Goal: Information Seeking & Learning: Learn about a topic

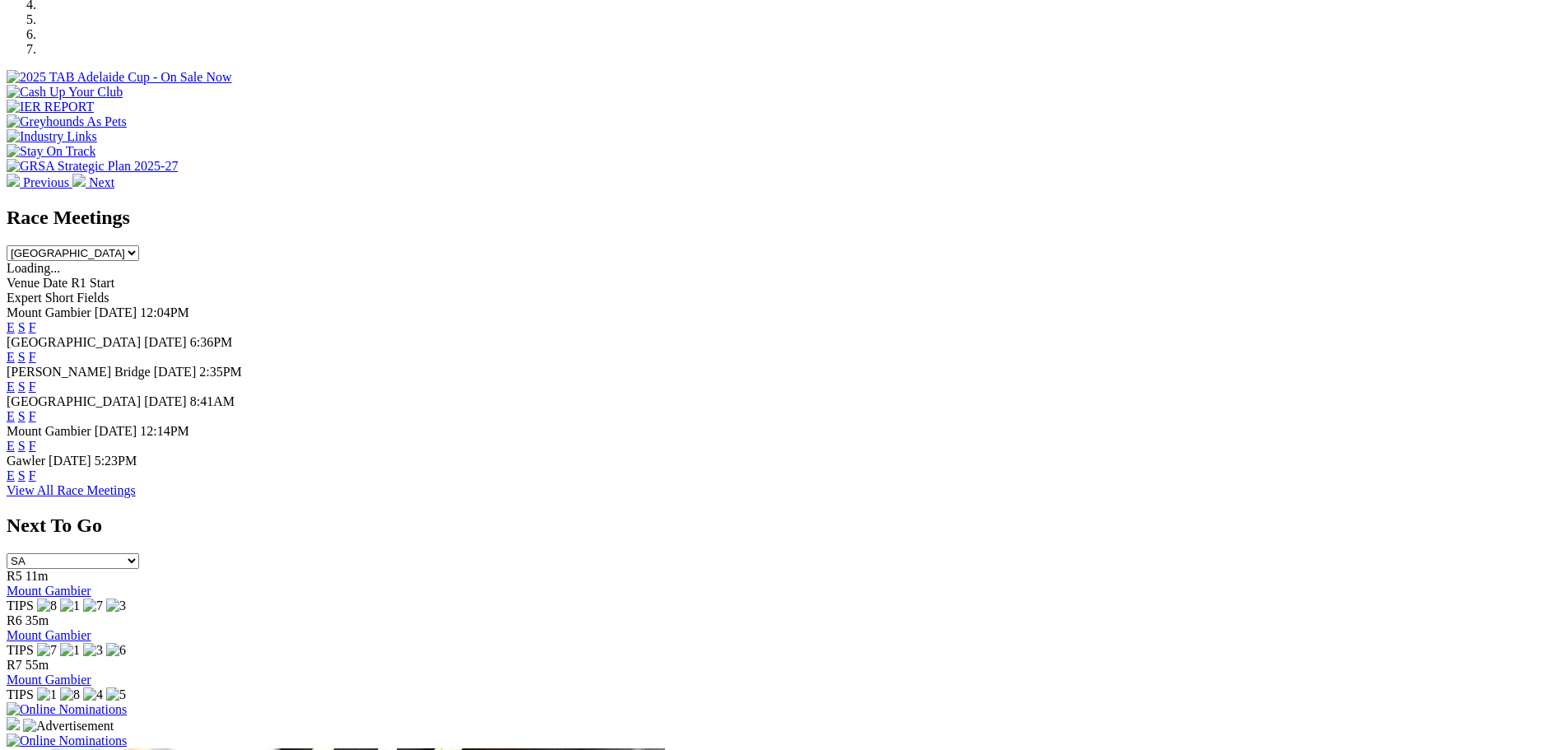
scroll to position [576, 0]
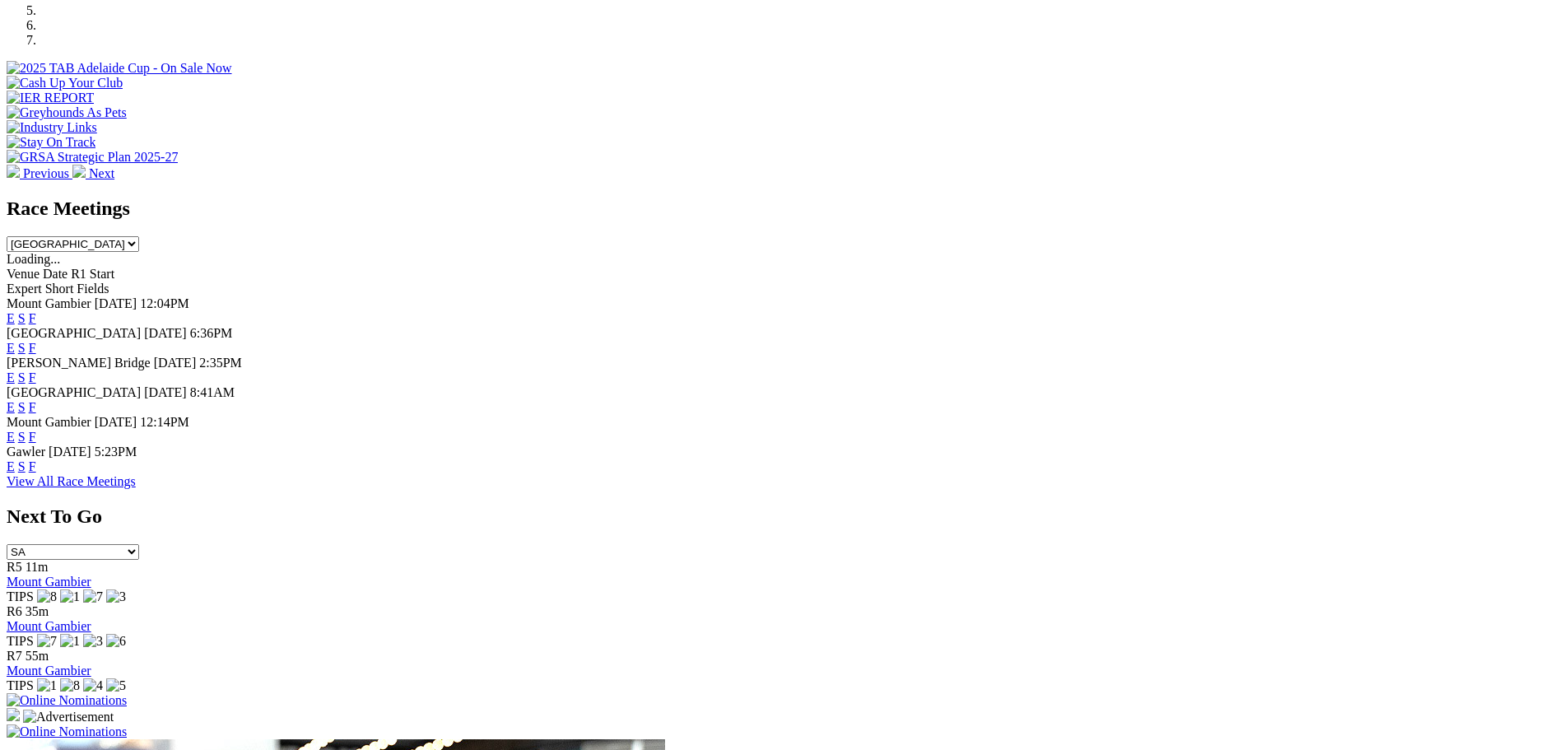
click at [36, 400] on link "F" at bounding box center [33, 406] width 8 height 14
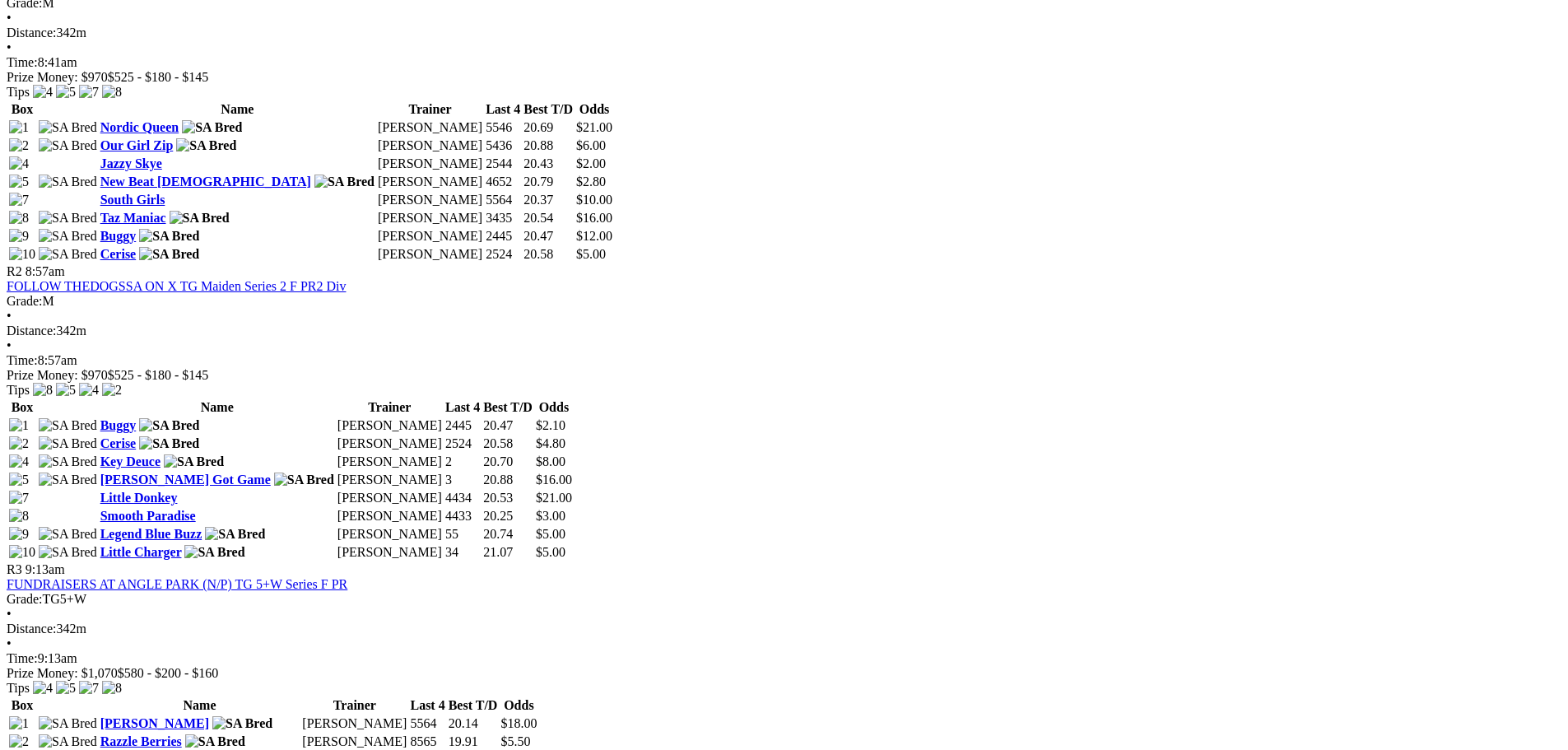
scroll to position [906, 0]
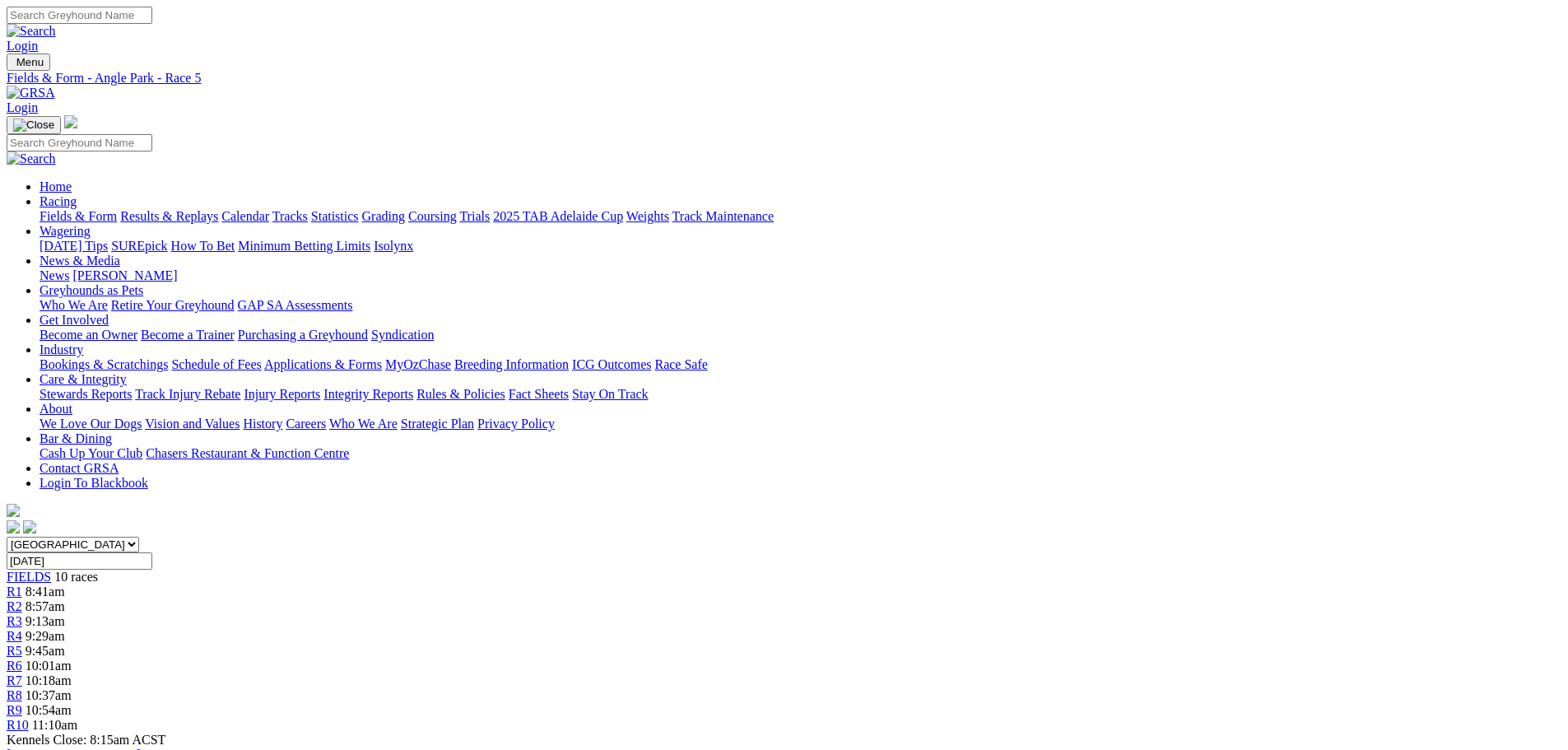
click at [72, 658] on span "10:01am" at bounding box center [48, 665] width 46 height 14
